Goal: Communication & Community: Participate in discussion

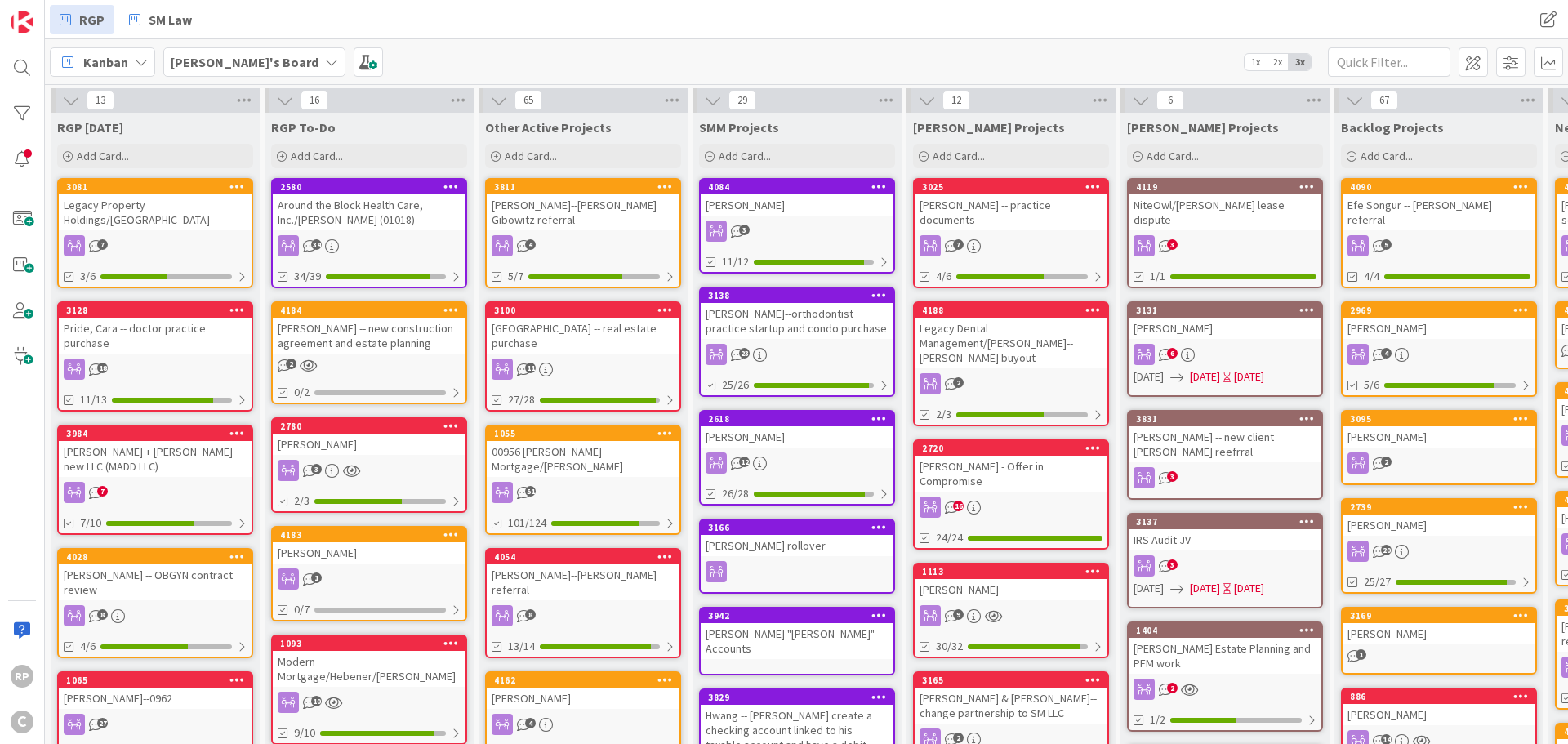
click at [589, 195] on div "[PERSON_NAME]--[PERSON_NAME] Gibowitz referral" at bounding box center [583, 212] width 193 height 36
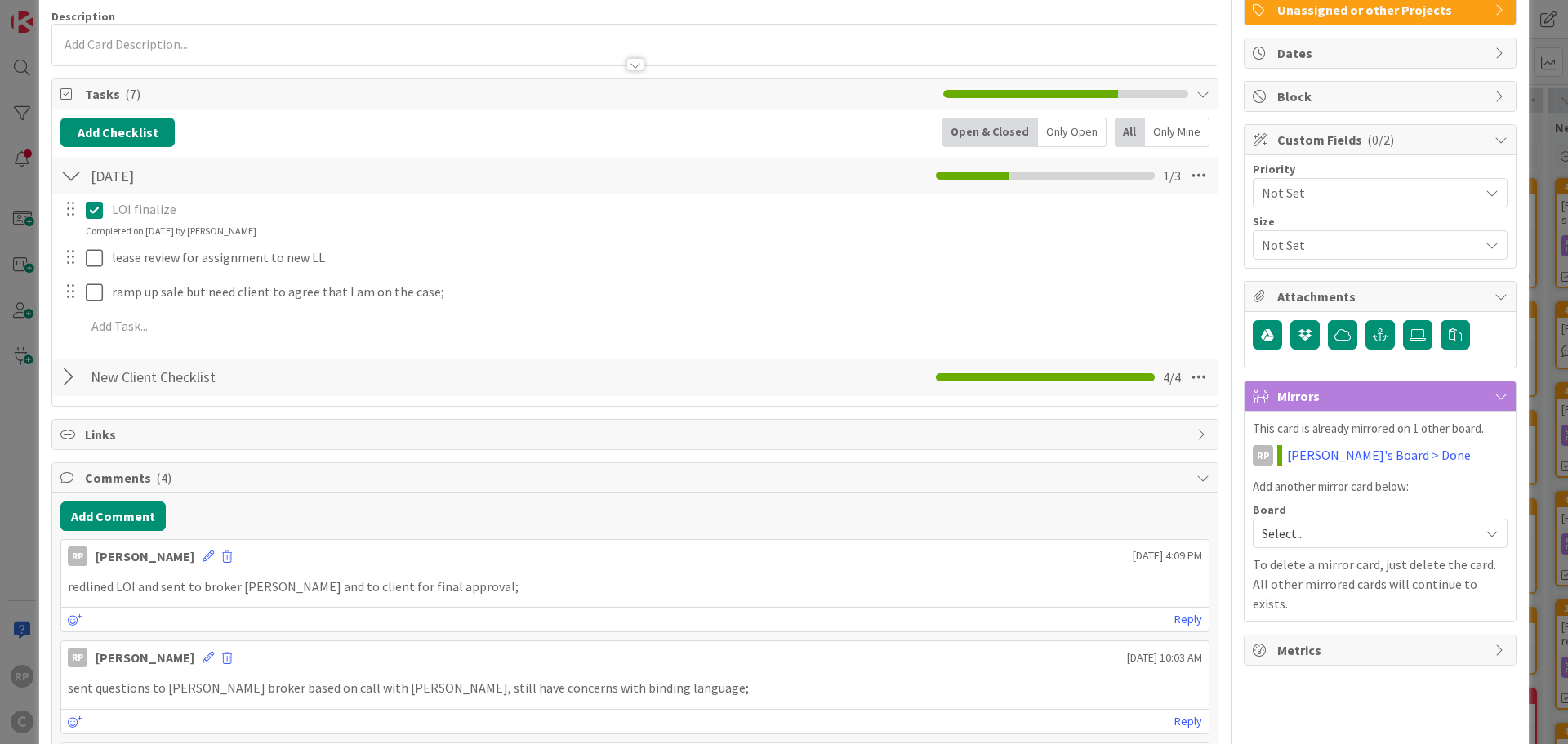
scroll to position [164, 0]
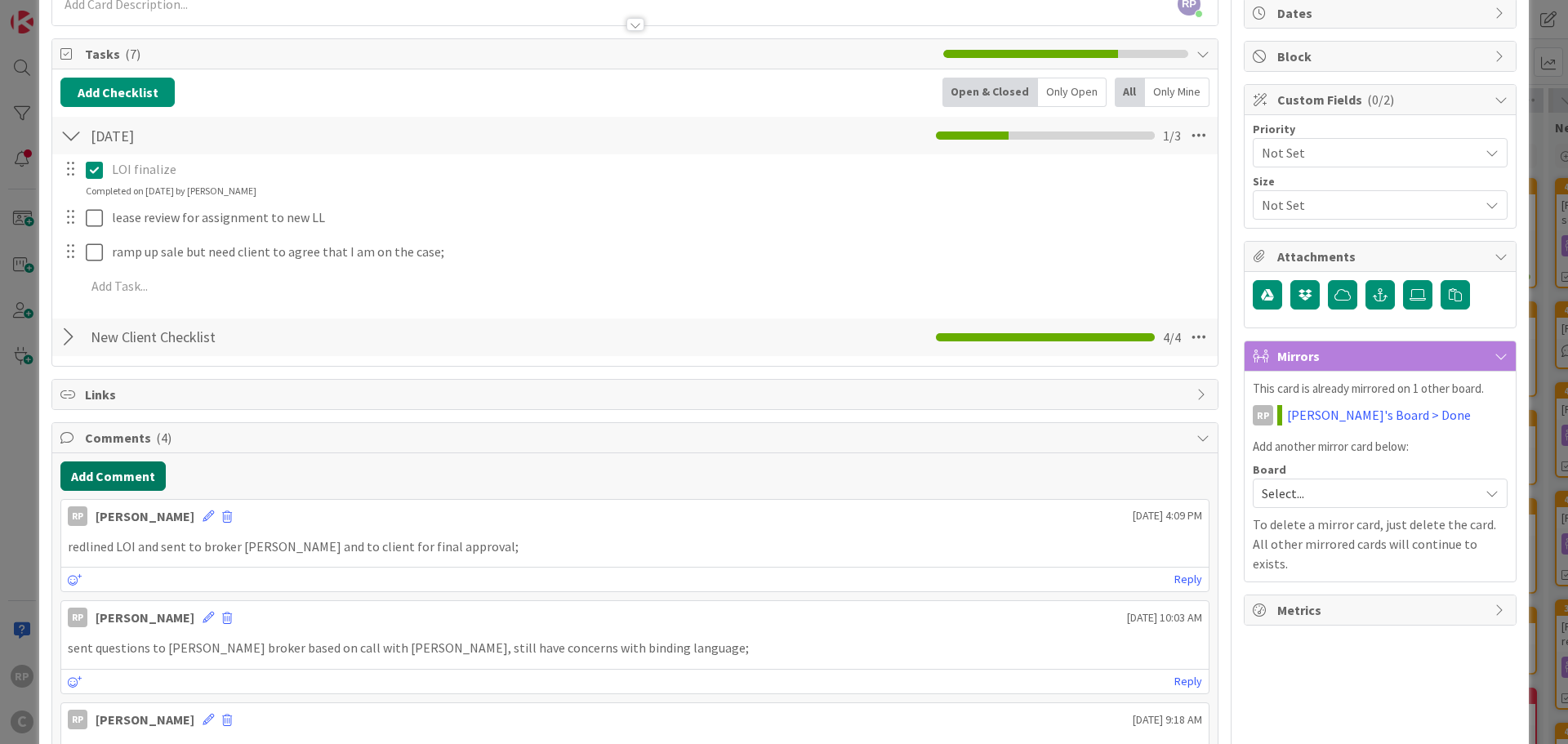
click at [108, 470] on button "Add Comment" at bounding box center [113, 475] width 106 height 29
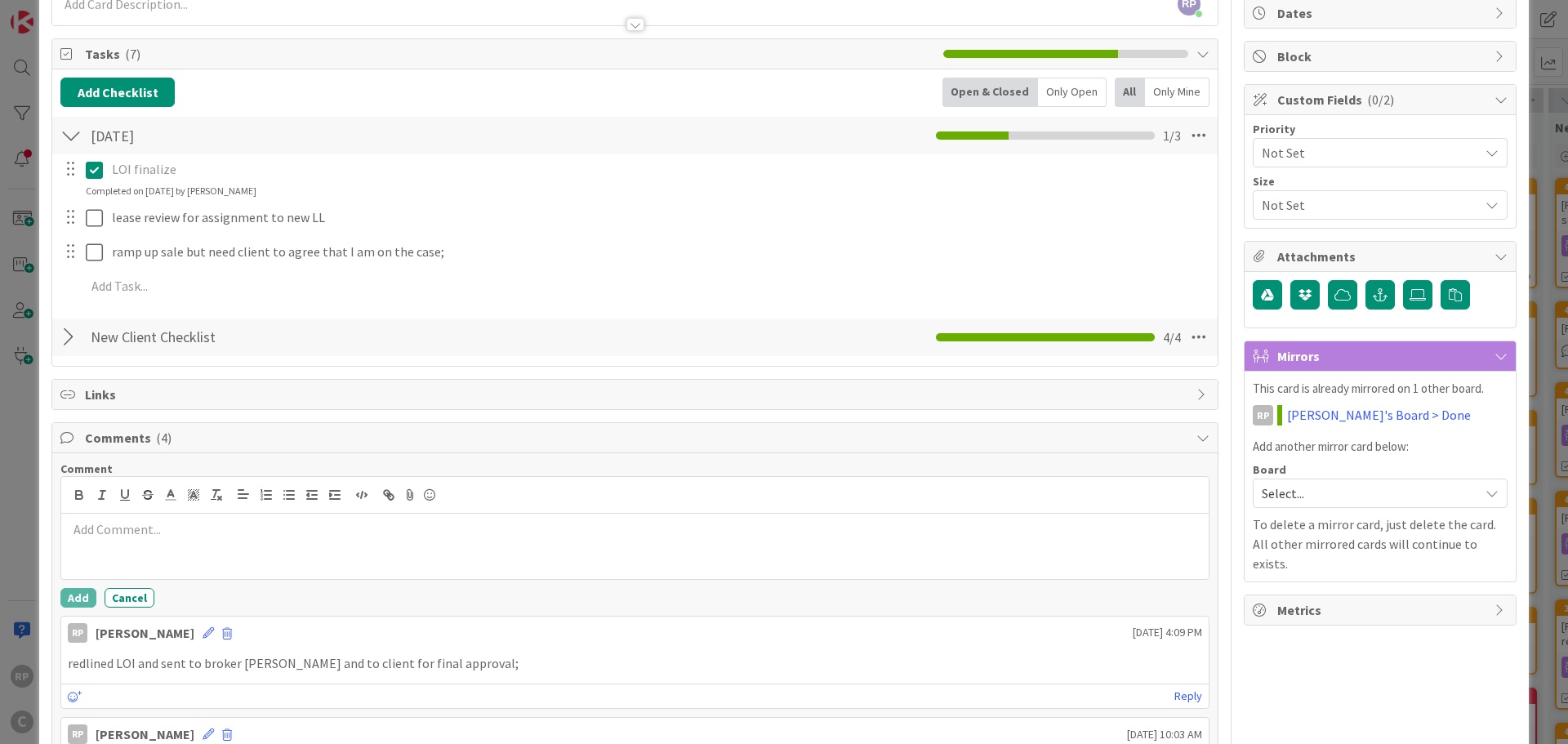
click at [148, 540] on div at bounding box center [634, 546] width 1147 height 65
click at [80, 597] on button "Add" at bounding box center [79, 597] width 36 height 20
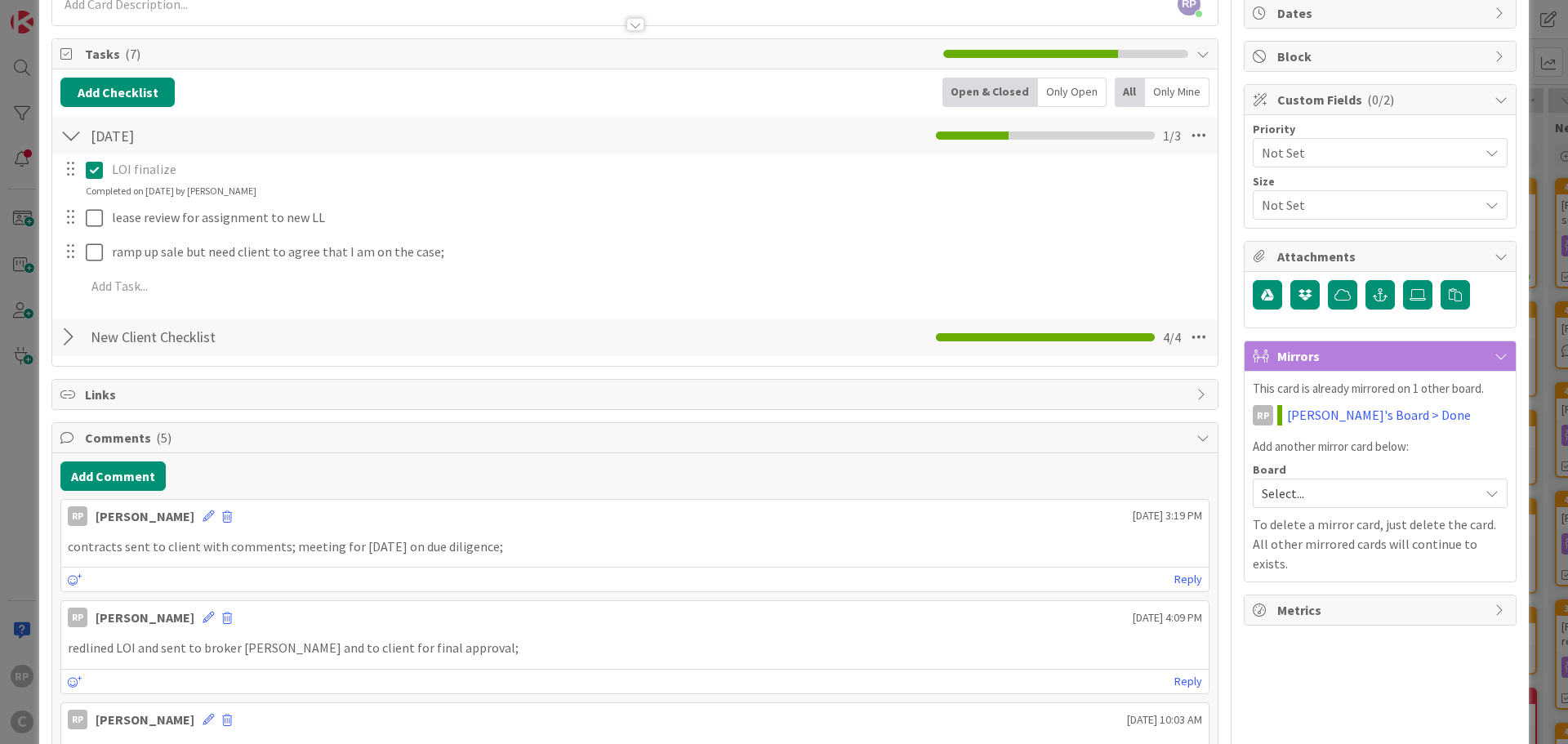
scroll to position [0, 0]
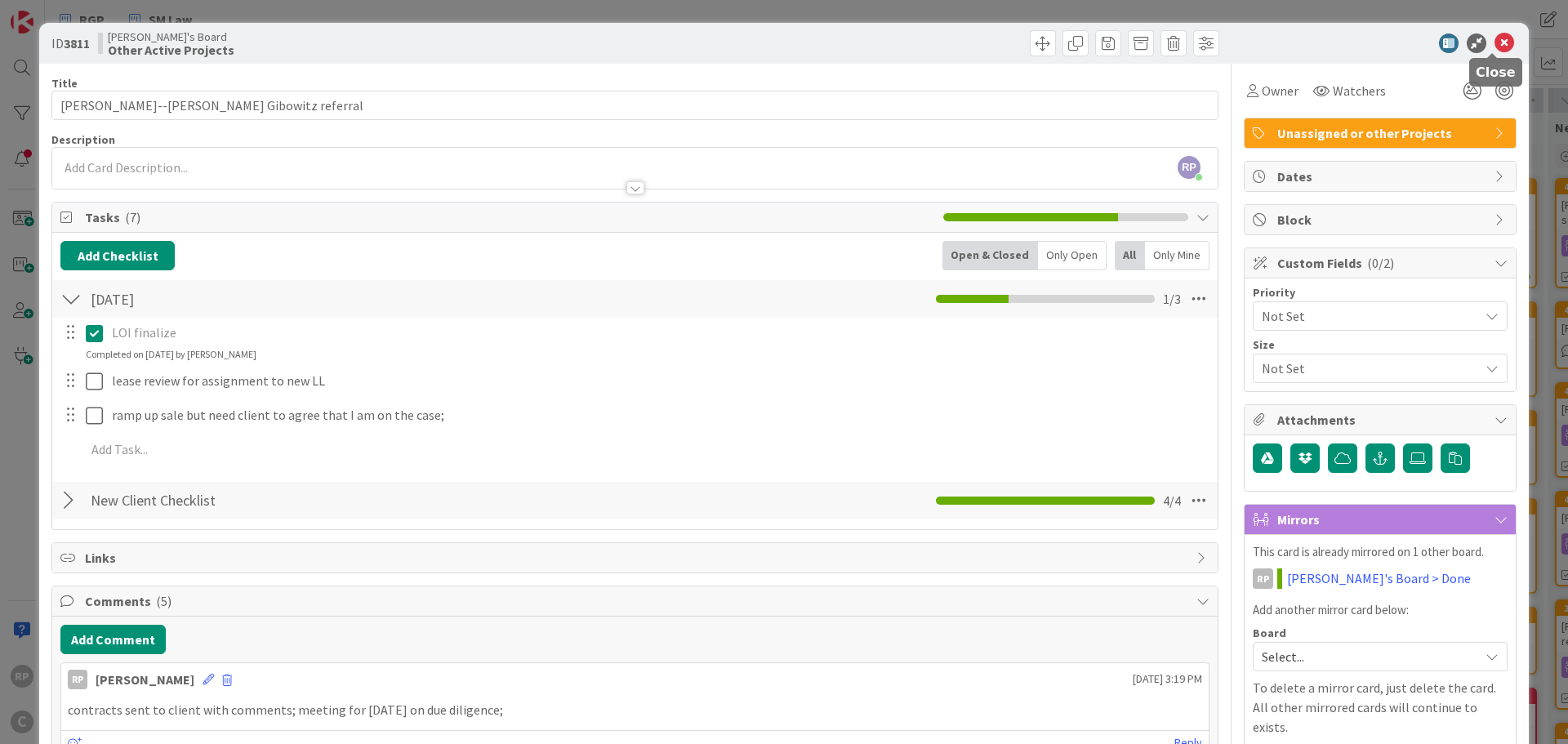
click at [1494, 38] on icon at bounding box center [1503, 43] width 20 height 20
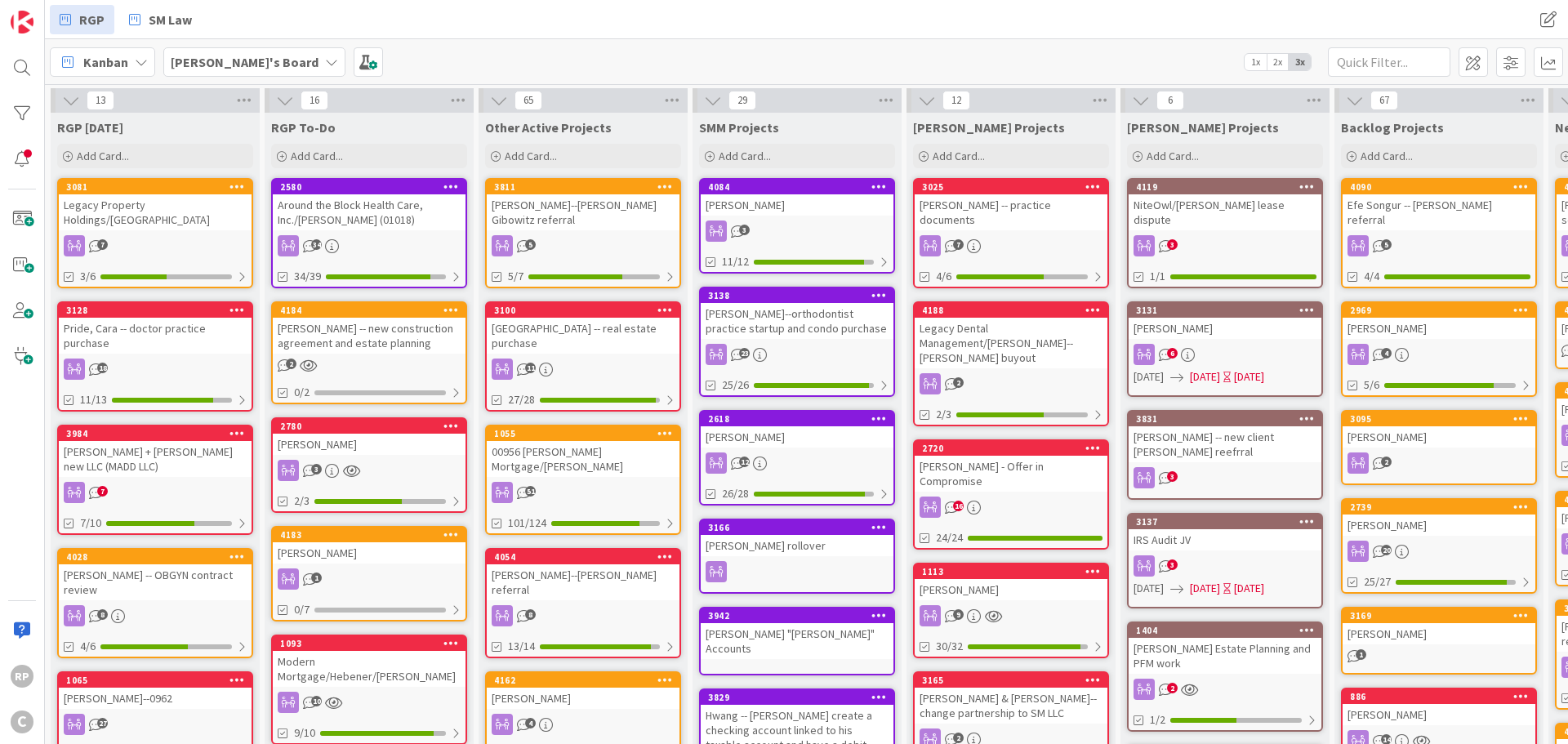
click at [1081, 40] on div "[PERSON_NAME]'s Board 1x 2x 3x" at bounding box center [806, 62] width 1523 height 45
